Goal: Information Seeking & Learning: Understand process/instructions

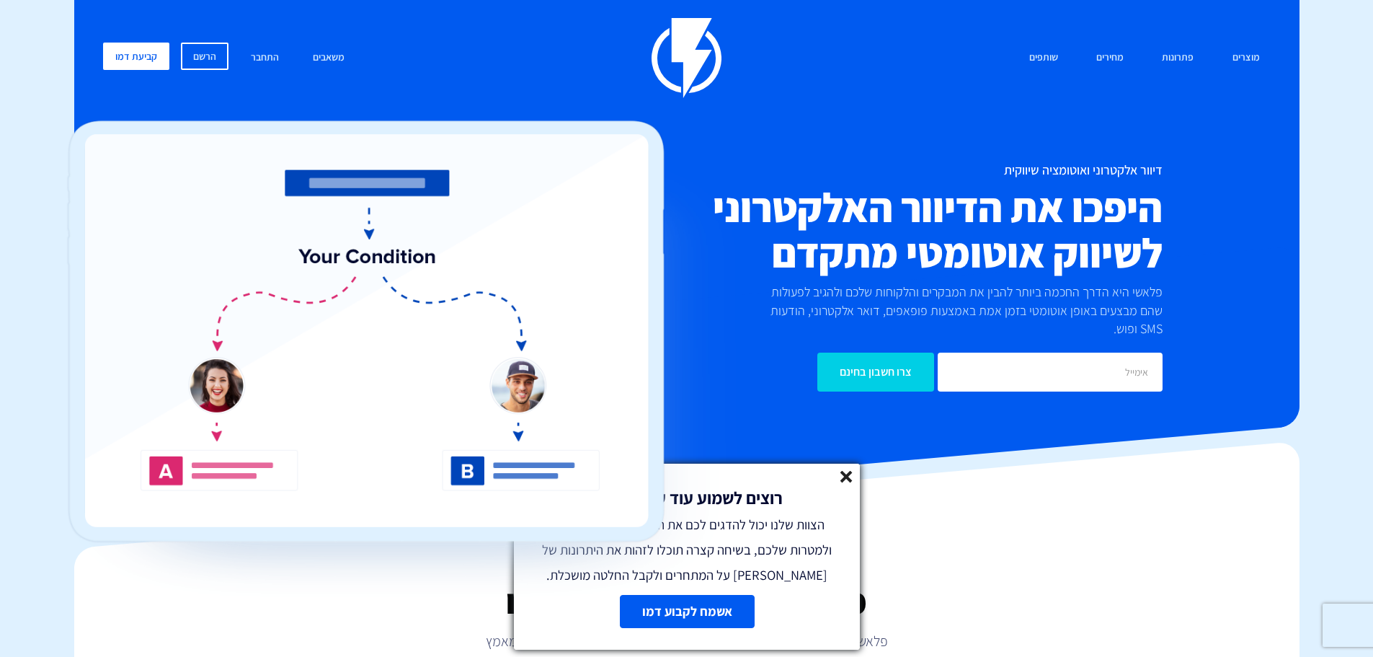
click at [843, 473] on line at bounding box center [846, 476] width 10 height 10
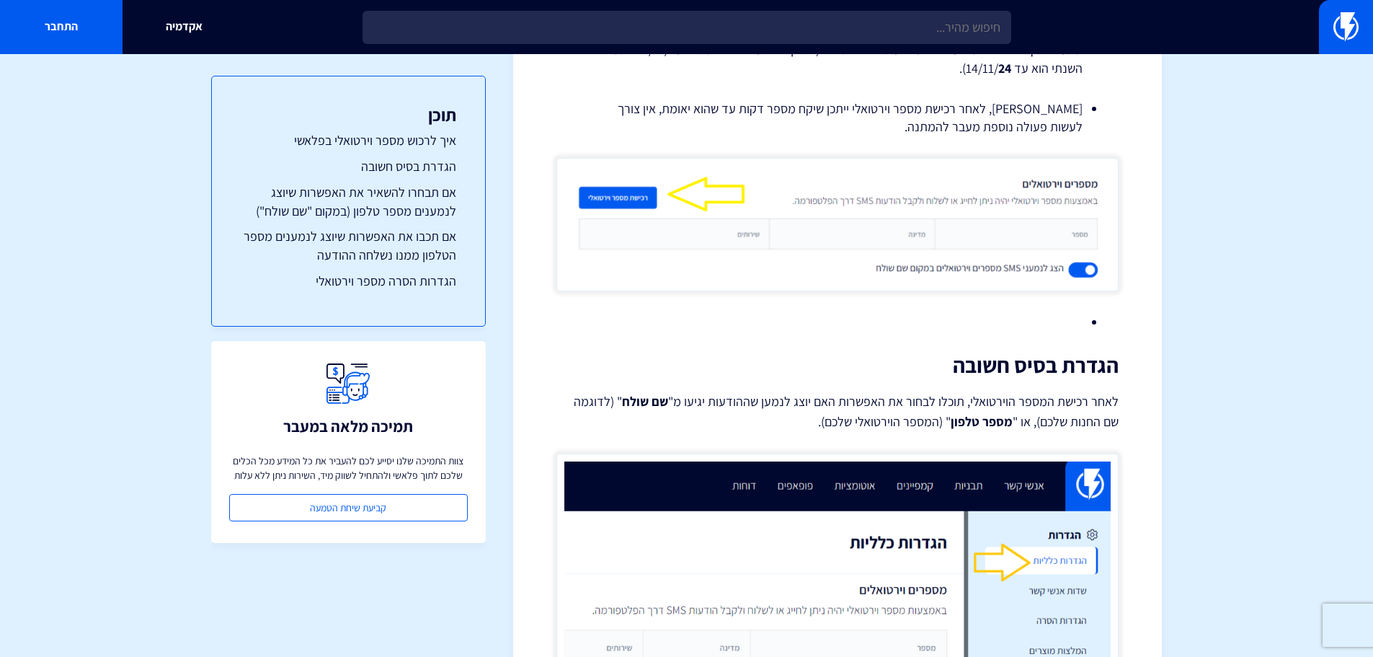
scroll to position [1442, 0]
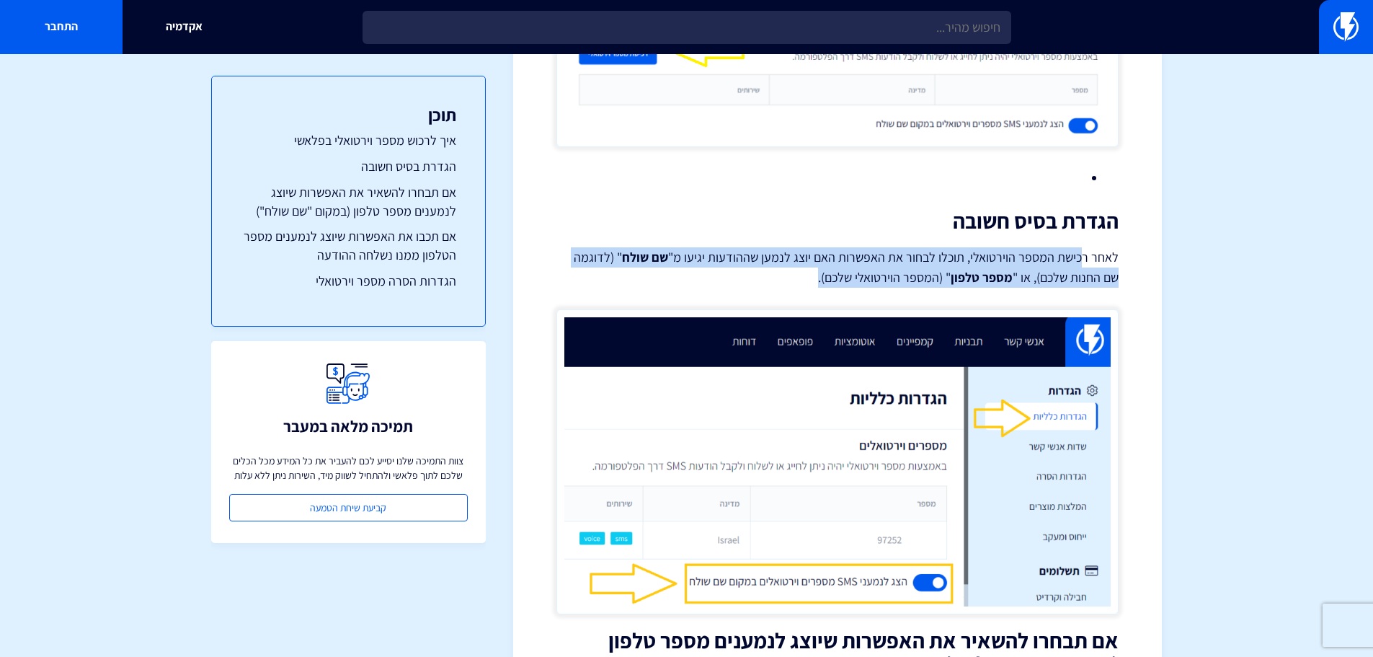
drag, startPoint x: 1084, startPoint y: 254, endPoint x: 811, endPoint y: 278, distance: 274.2
click at [811, 278] on p "לאחר רכישת המספר הוירטואלי, תוכלו לבחור את האפשרות האם יוצג לנמען שההודעות יגיע…" at bounding box center [837, 267] width 562 height 40
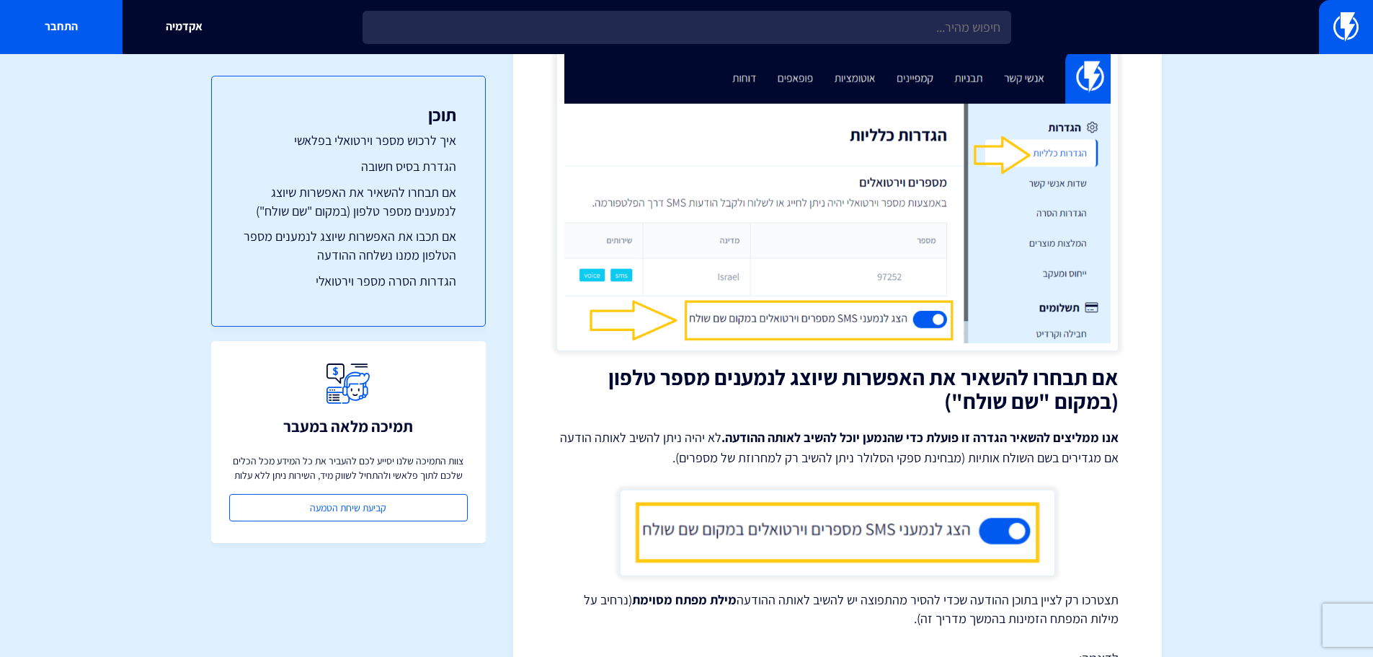
scroll to position [1730, 0]
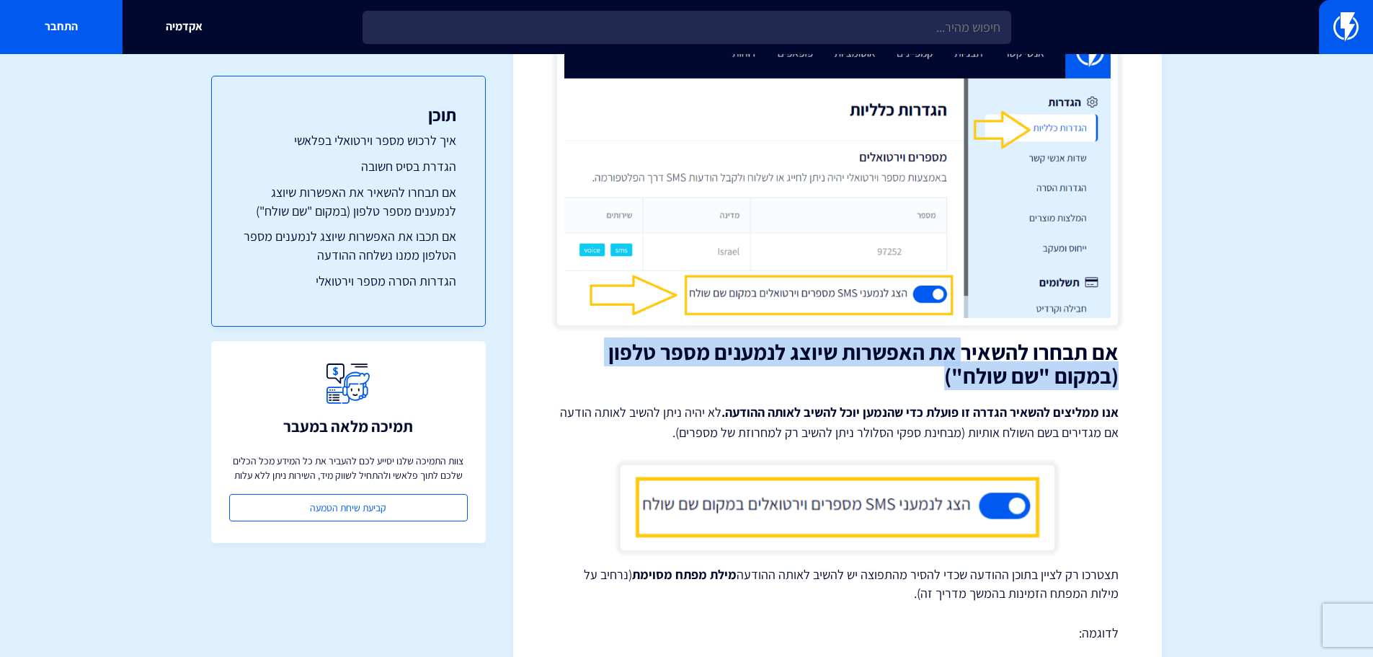
drag, startPoint x: 962, startPoint y: 365, endPoint x: 847, endPoint y: 376, distance: 115.9
click at [847, 376] on h2 "אם תבחרו להשאיר את האפשרות שיוצג לנמענים מספר טלפון (במקום "שם שולח")" at bounding box center [837, 364] width 562 height 48
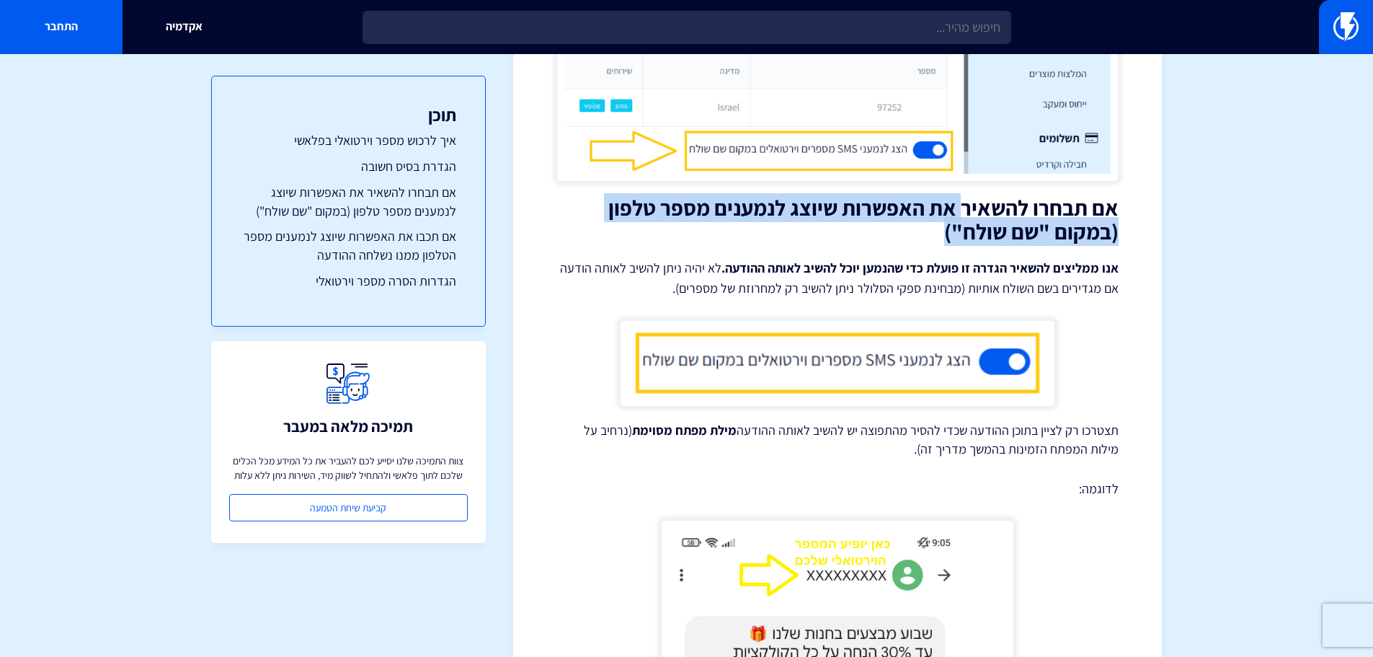
scroll to position [1946, 0]
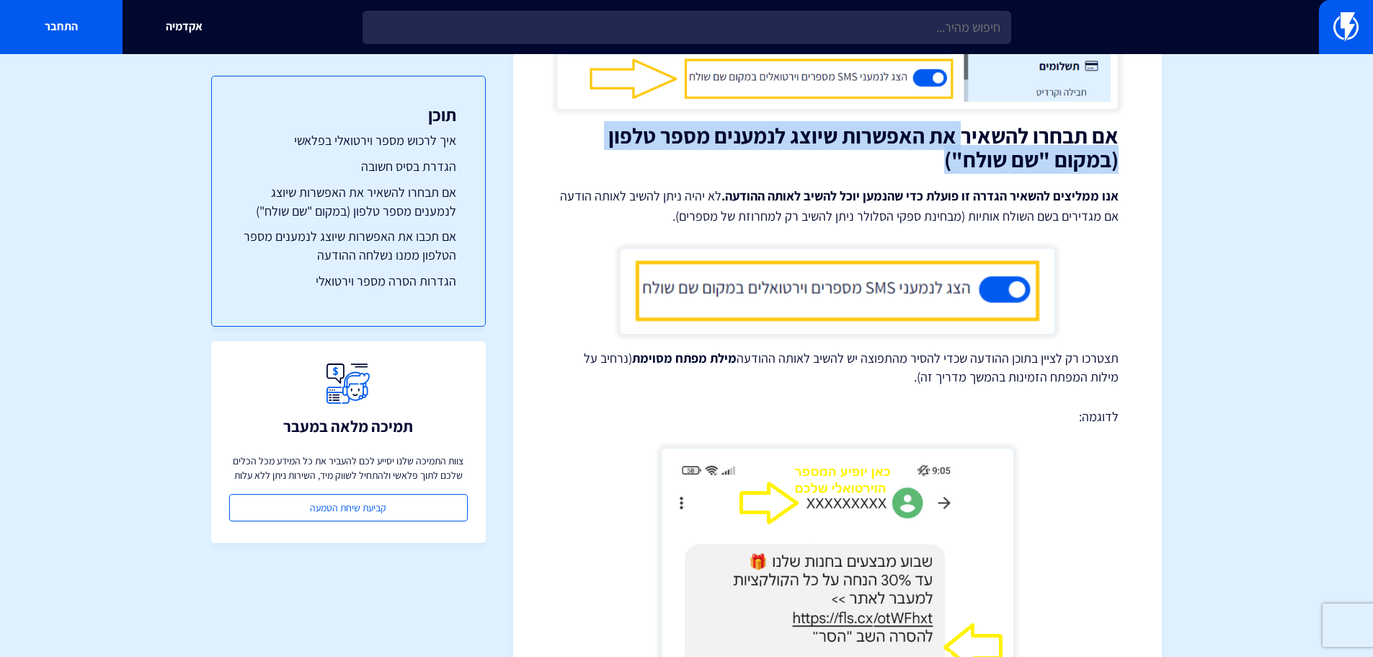
drag, startPoint x: 1057, startPoint y: 358, endPoint x: 714, endPoint y: 383, distance: 343.4
click at [714, 383] on p "תצטרכו רק לציין בתוכן ההודעה שכדי להסיר מהתפוצה יש להשיב לאותה ההודעה מילת מפתח…" at bounding box center [837, 367] width 562 height 37
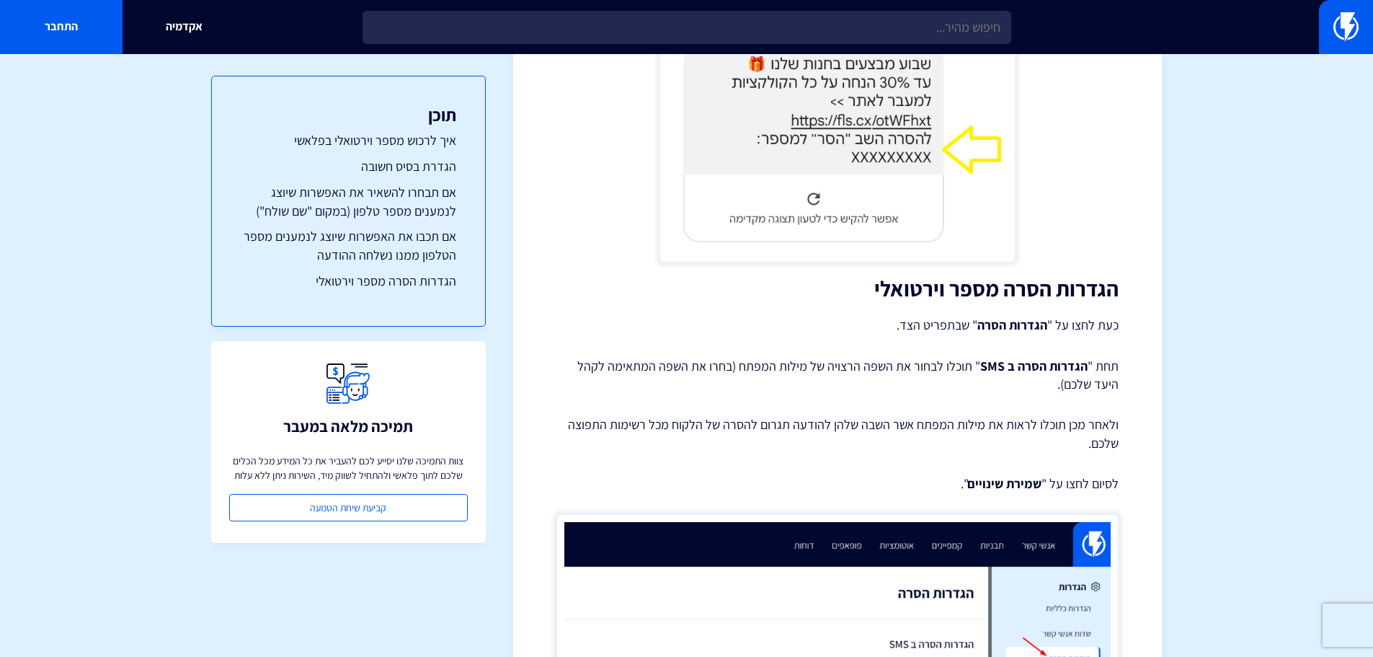
scroll to position [3316, 0]
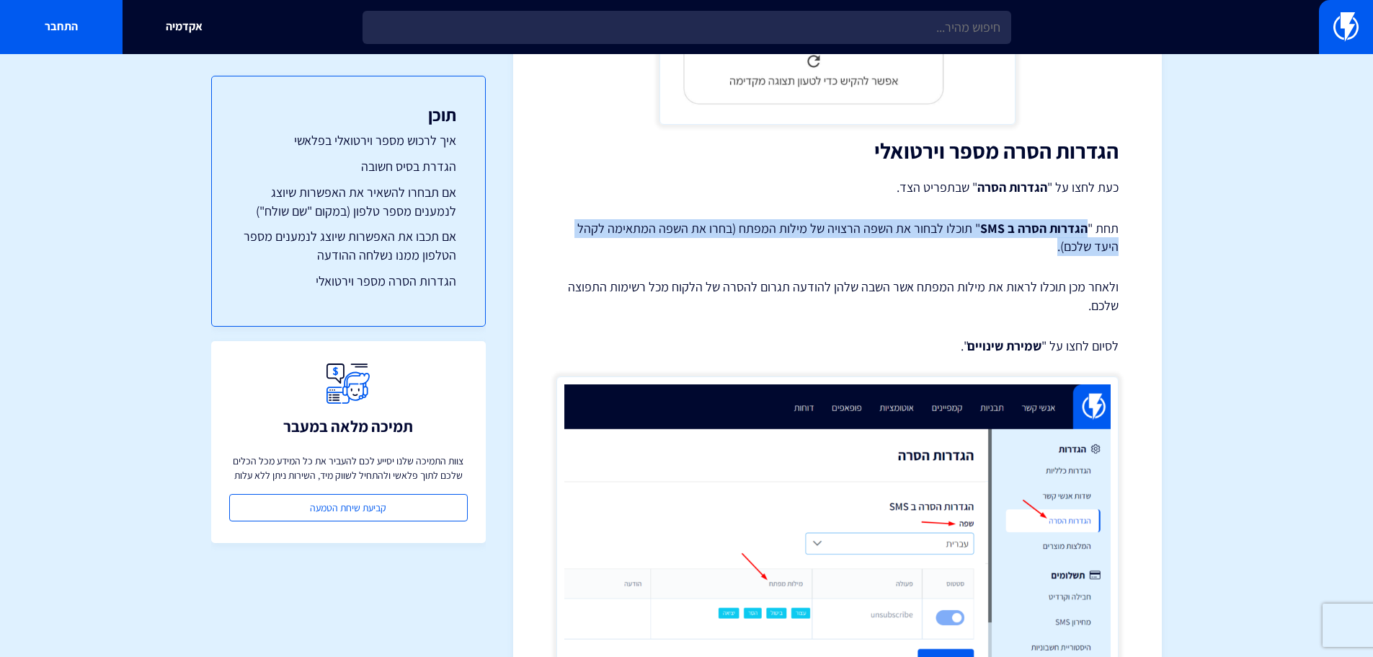
drag, startPoint x: 1089, startPoint y: 230, endPoint x: 673, endPoint y: 239, distance: 416.0
click at [673, 239] on p "תחת " הגדרות הסרה ב SMS " תוכלו לבחור את השפה הרצויה של מילות המפתח (בחרו את הש…" at bounding box center [837, 237] width 562 height 37
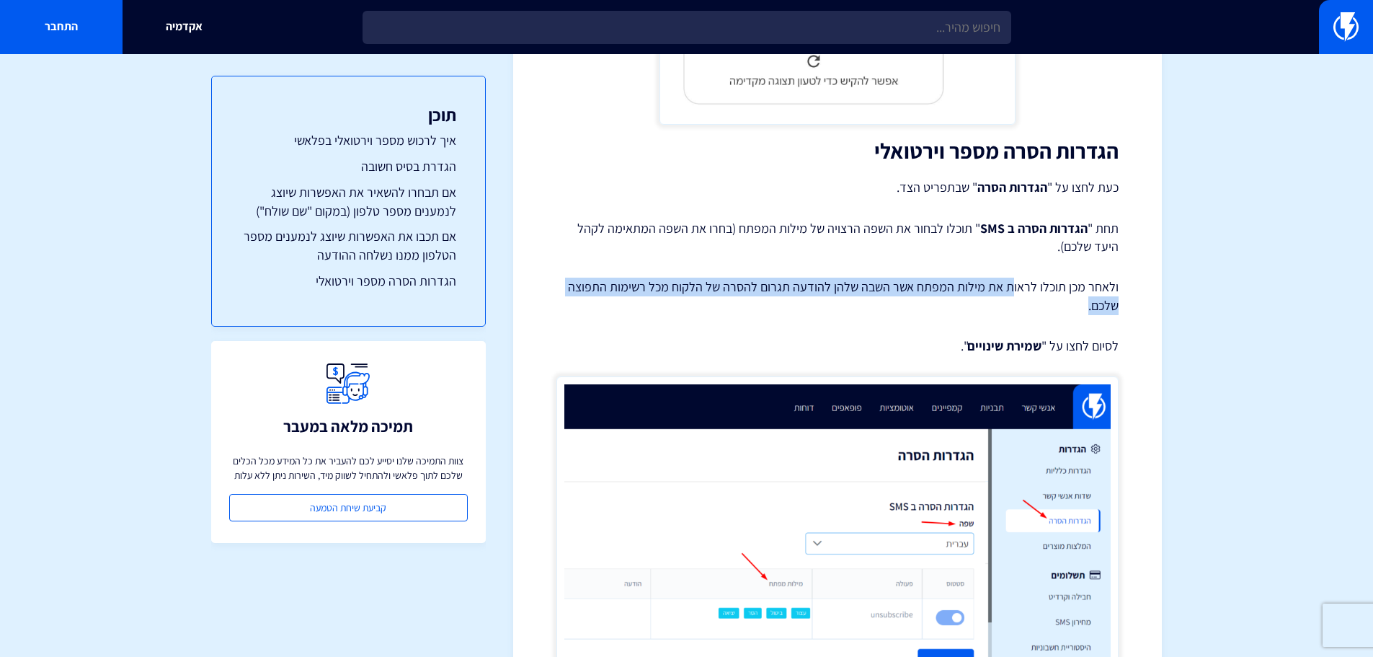
drag, startPoint x: 1015, startPoint y: 289, endPoint x: 603, endPoint y: 305, distance: 412.6
click at [603, 305] on p "ולאחר מכן תוכלו לראות את מילות המפתח אשר השבה שלהן להודעה תגרום להסרה של הלקוח …" at bounding box center [837, 296] width 562 height 37
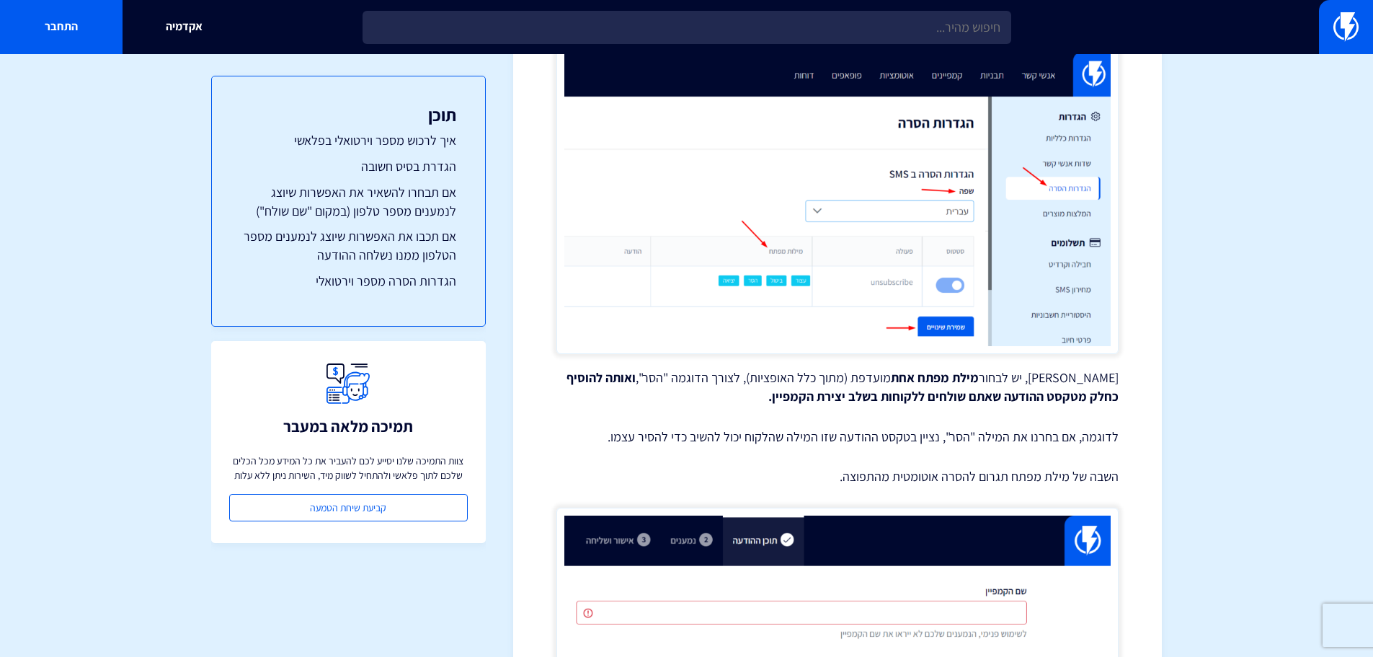
scroll to position [3504, 0]
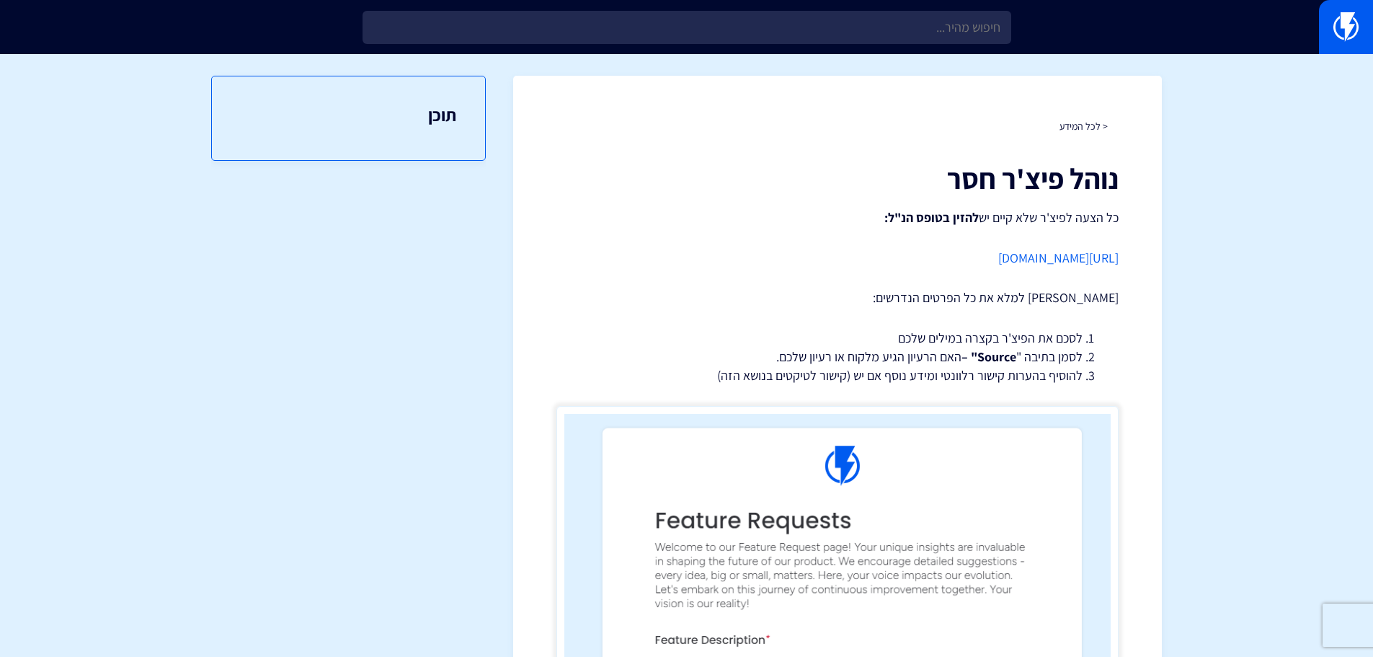
click at [1015, 256] on link "[URL][DOMAIN_NAME]" at bounding box center [1058, 257] width 120 height 17
